Goal: Information Seeking & Learning: Compare options

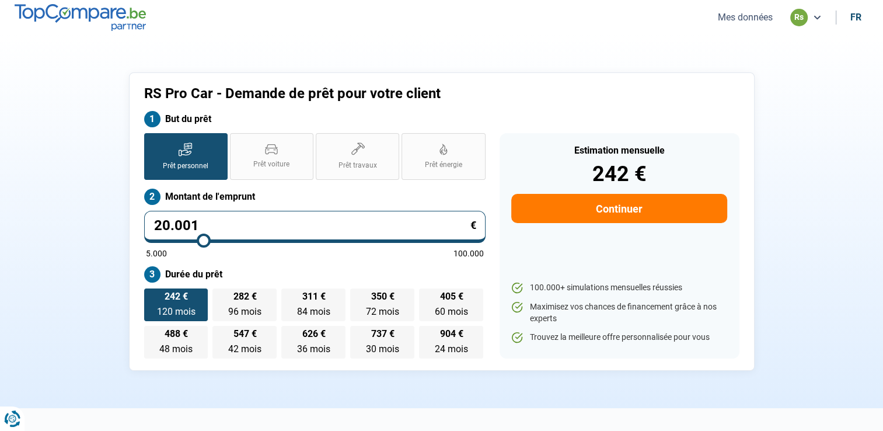
click at [225, 220] on input "20.001" at bounding box center [314, 227] width 341 height 32
type input "2.000"
type input "5000"
type input "200"
type input "5000"
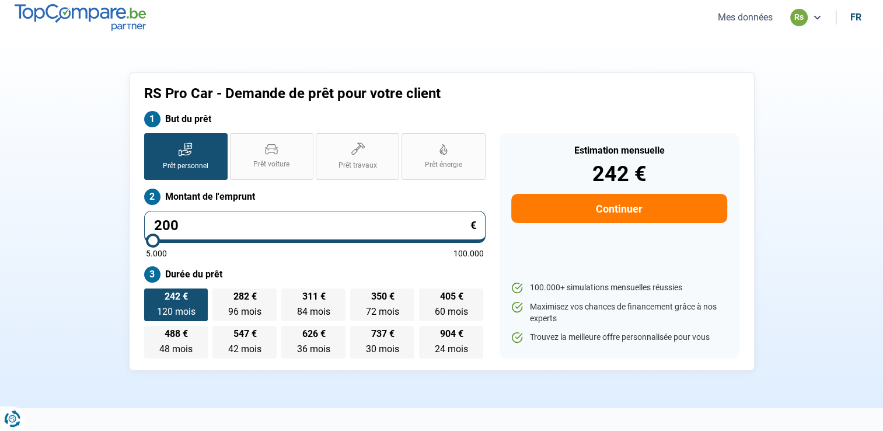
type input "20"
type input "5000"
type input "2"
type input "5000"
type input "0"
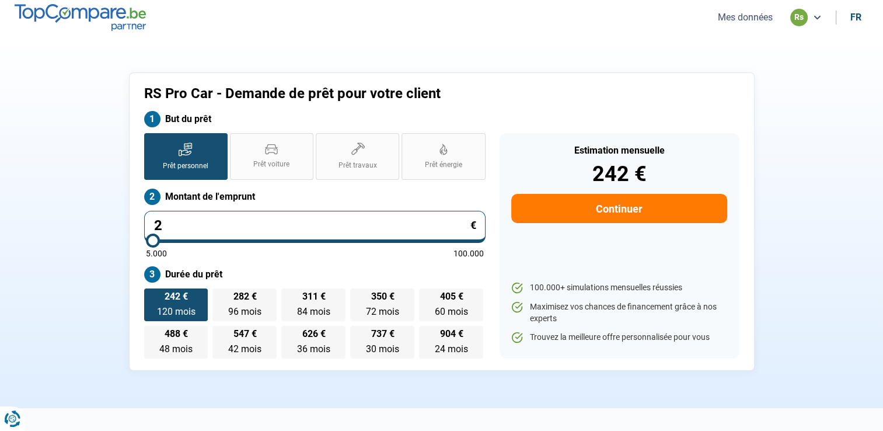
type input "5000"
type input "2"
type input "5000"
type input "22"
type input "5000"
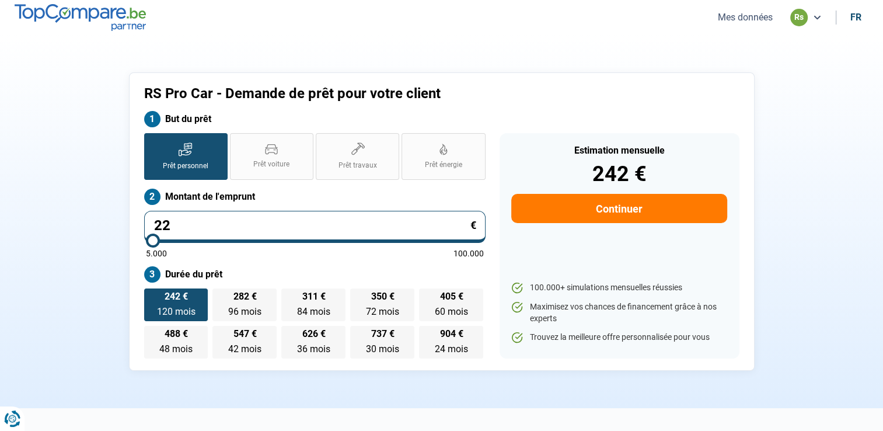
type input "225"
type input "5000"
type input "2.250"
type input "5000"
type input "22.500"
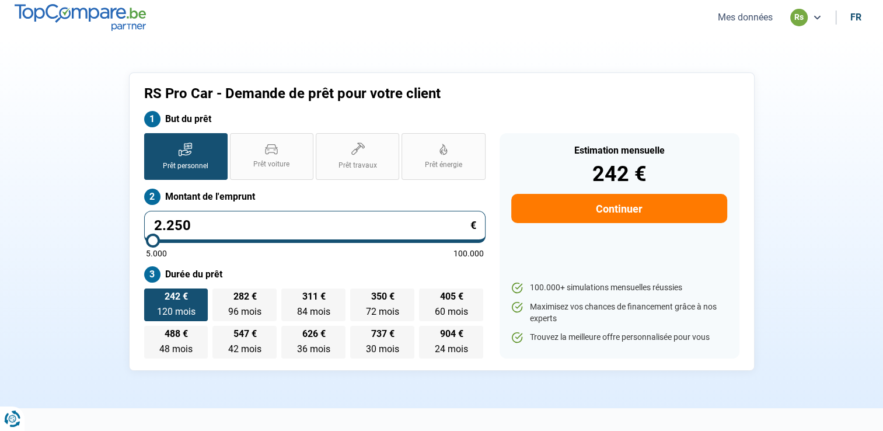
type input "22500"
type input "22.500"
drag, startPoint x: 460, startPoint y: 307, endPoint x: 788, endPoint y: 235, distance: 335.8
click at [788, 235] on div "RS Pro Car - Demande de prêt pour votre client But du prêt Prêt personnel Prêt …" at bounding box center [442, 221] width 770 height 298
click at [448, 309] on span "60 mois" at bounding box center [451, 311] width 33 height 11
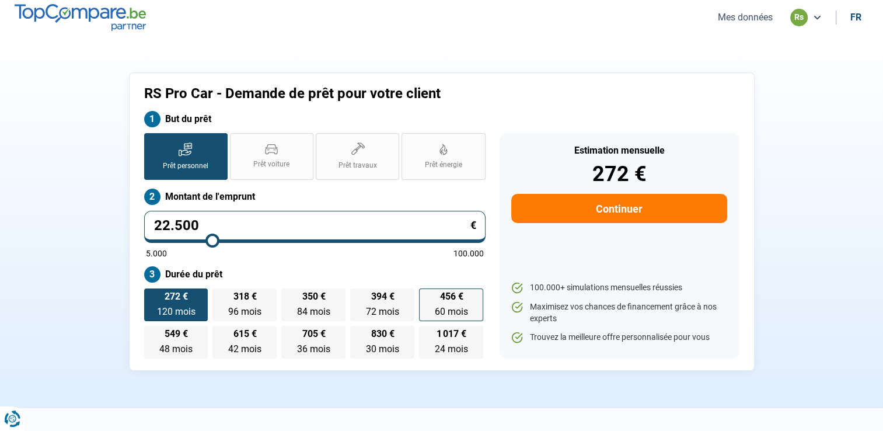
click at [427, 296] on input "456 € 60 mois 60 mois" at bounding box center [423, 292] width 8 height 8
radio input "true"
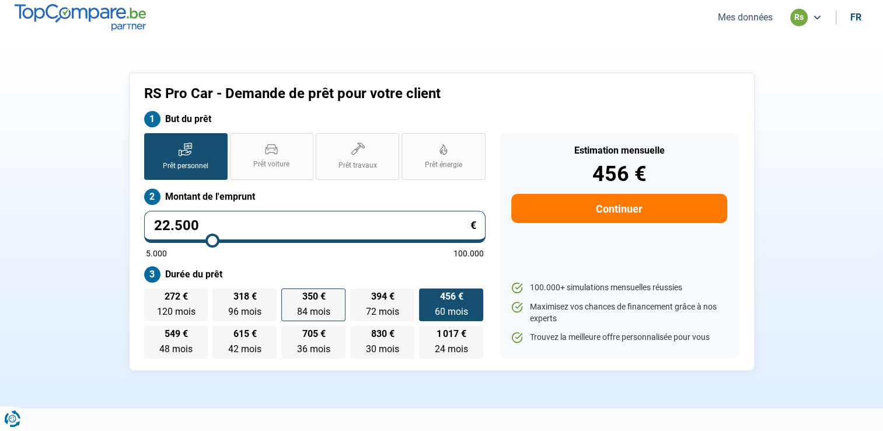
click at [308, 296] on span "350 €" at bounding box center [313, 296] width 23 height 9
click at [289, 296] on input "350 € 84 mois 84 mois" at bounding box center [285, 292] width 8 height 8
radio input "true"
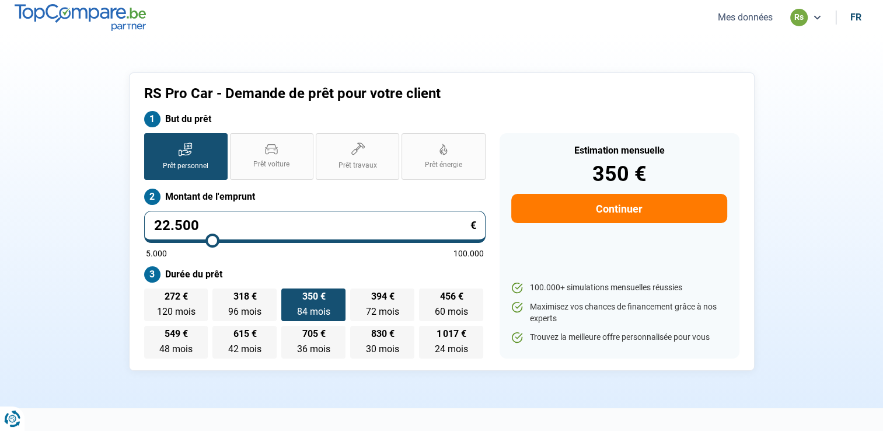
click at [322, 299] on span "350 €" at bounding box center [313, 296] width 23 height 9
click at [289, 296] on input "350 € 84 mois 84 mois" at bounding box center [285, 292] width 8 height 8
click at [275, 261] on div "Prêt personnel Prêt voiture Prêt travaux Prêt énergie Prêt personnel Montant de…" at bounding box center [314, 245] width 355 height 225
click at [158, 312] on span "120 mois" at bounding box center [175, 311] width 39 height 11
click at [152, 296] on input "272 € 120 mois 120 mois" at bounding box center [148, 292] width 8 height 8
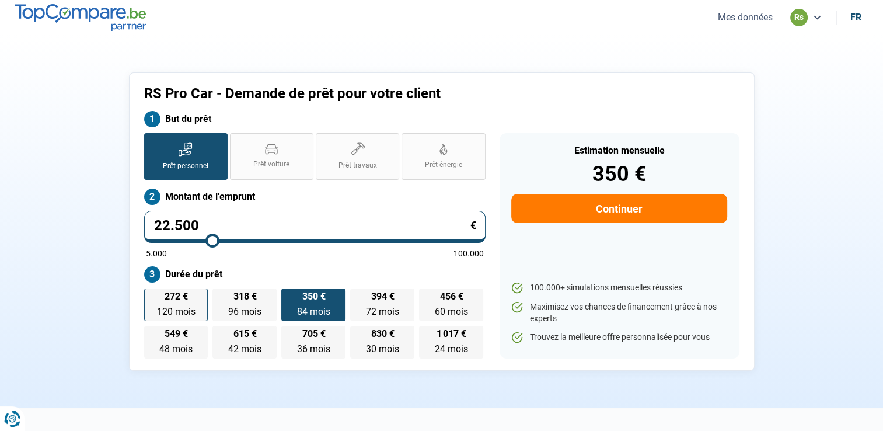
radio input "true"
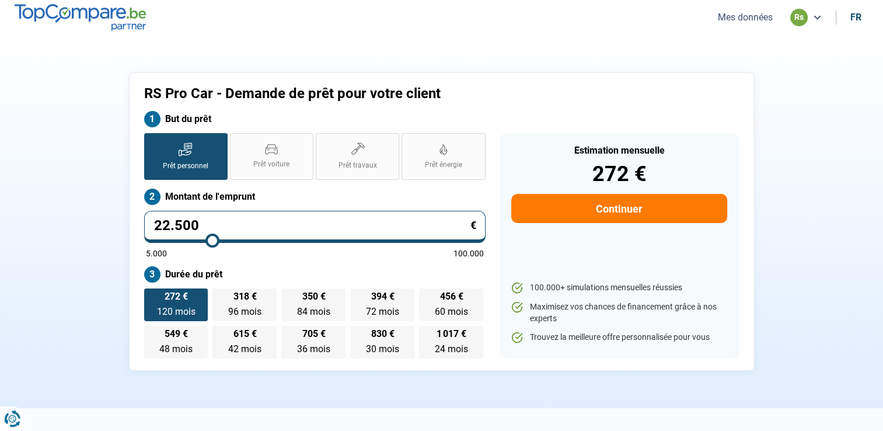
click at [208, 211] on input "22.500" at bounding box center [314, 227] width 341 height 32
type input "2.250"
type input "5000"
type input "225"
type input "5000"
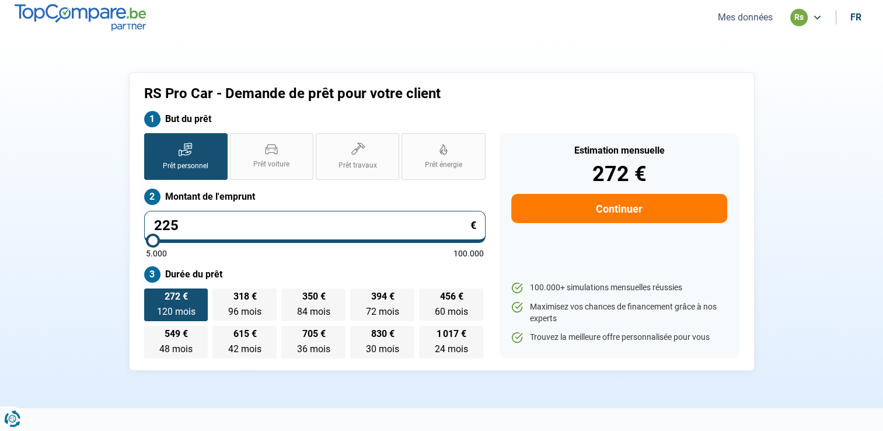
type input "22"
type input "5000"
type input "2"
type input "5000"
type input "24"
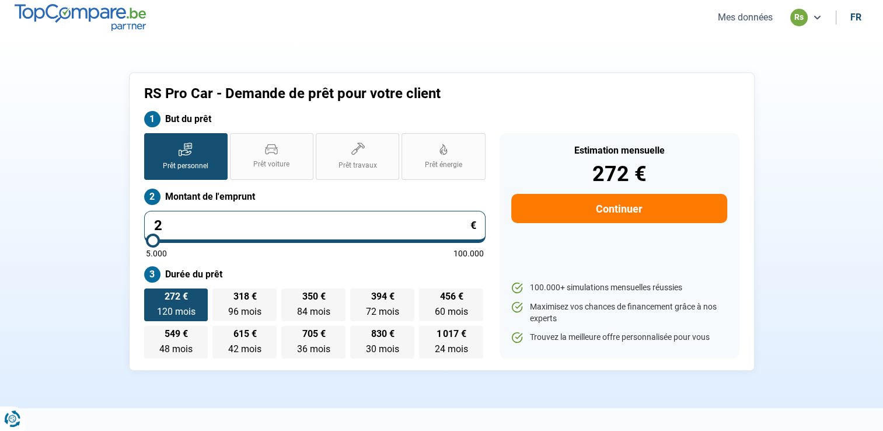
type input "5000"
type input "245"
type input "5000"
type input "2.450"
type input "5000"
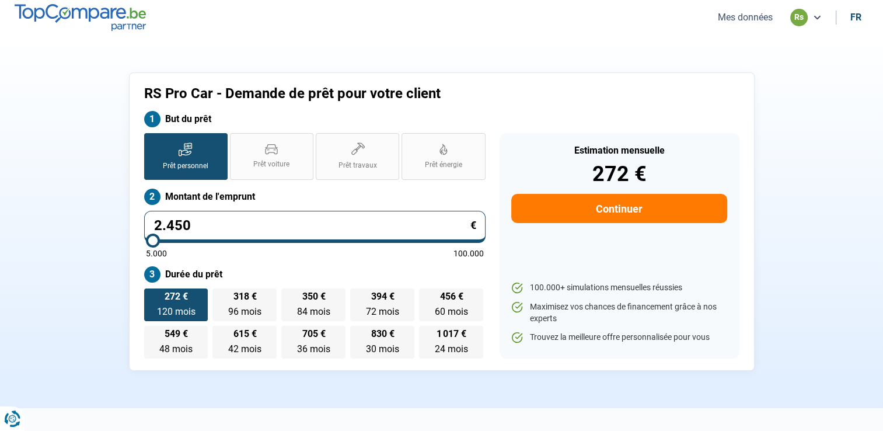
type input "24.500"
type input "24500"
type input "24.500"
